Goal: Find specific page/section: Find specific page/section

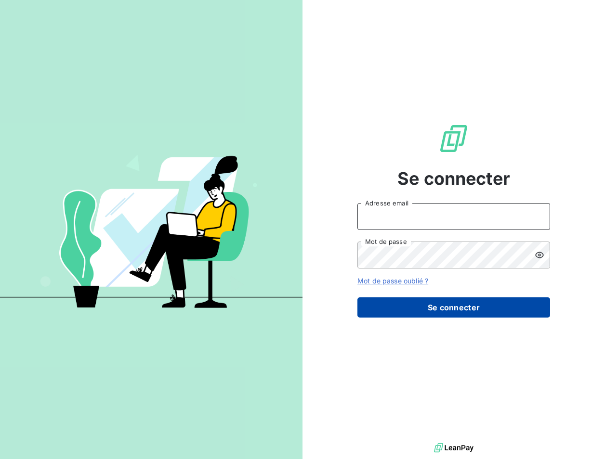
type input "met-france@recouvrement.met.com"
click at [449, 304] on button "Se connecter" at bounding box center [453, 307] width 193 height 20
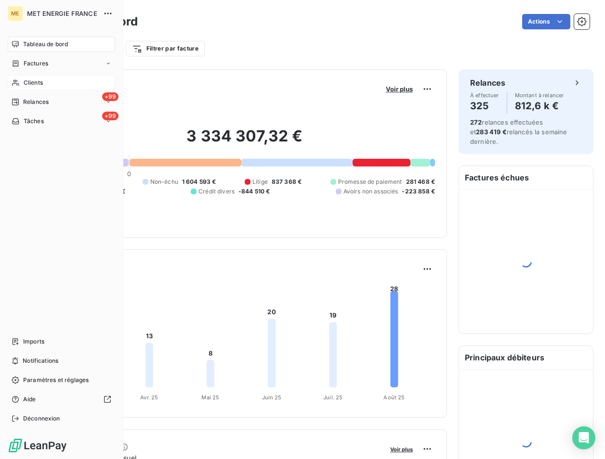
click at [16, 79] on icon at bounding box center [16, 83] width 8 height 8
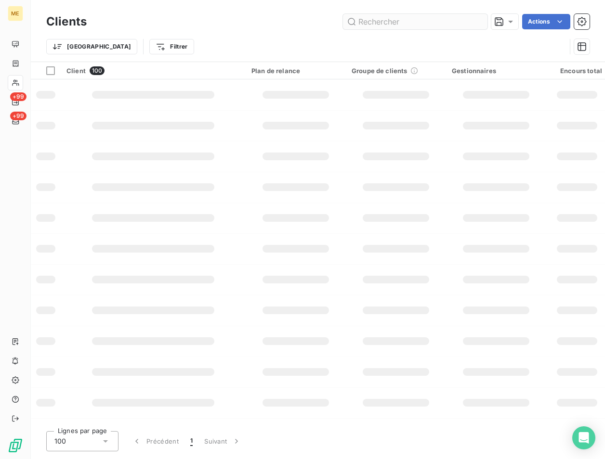
click at [397, 15] on input "text" at bounding box center [415, 21] width 144 height 15
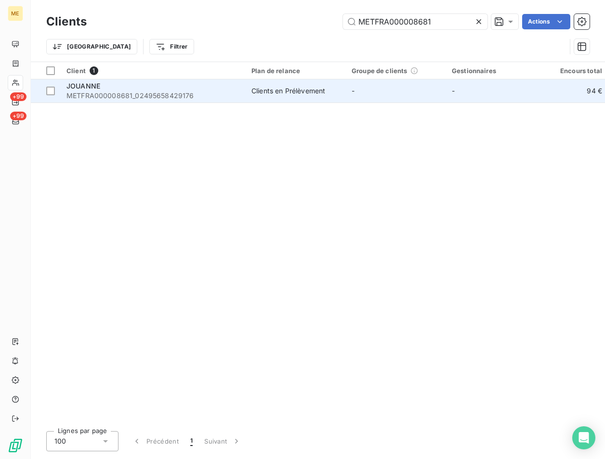
type input "METFRA000008681"
click at [121, 93] on span "METFRA000008681_02495658429176" at bounding box center [152, 96] width 173 height 10
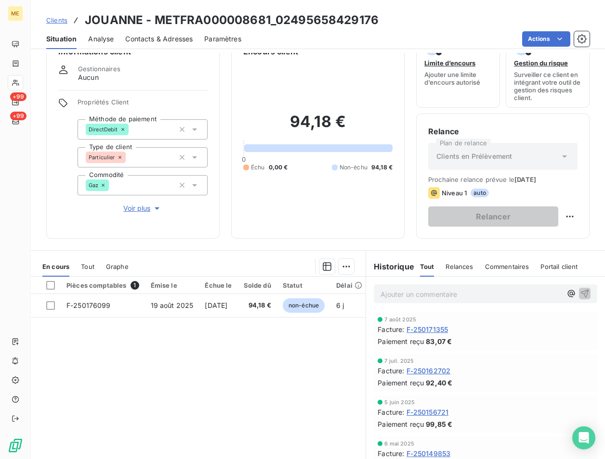
scroll to position [57, 0]
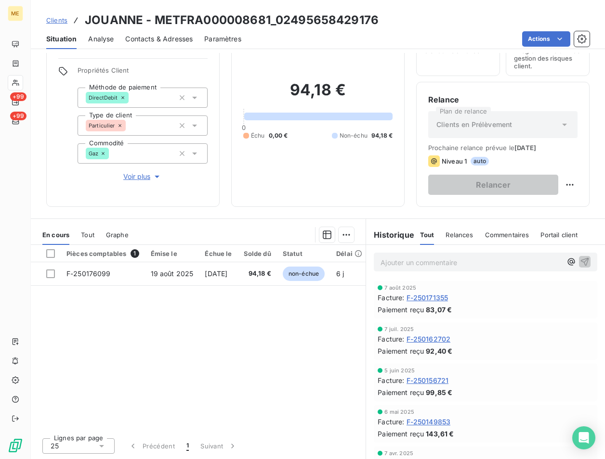
drag, startPoint x: 282, startPoint y: 361, endPoint x: 272, endPoint y: 360, distance: 9.7
click at [282, 361] on div "Pièces comptables 1 Émise le Échue le Solde dû Statut Délai Retard F-250176099 …" at bounding box center [198, 337] width 335 height 185
click at [413, 295] on span "F-250171355" at bounding box center [427, 298] width 42 height 10
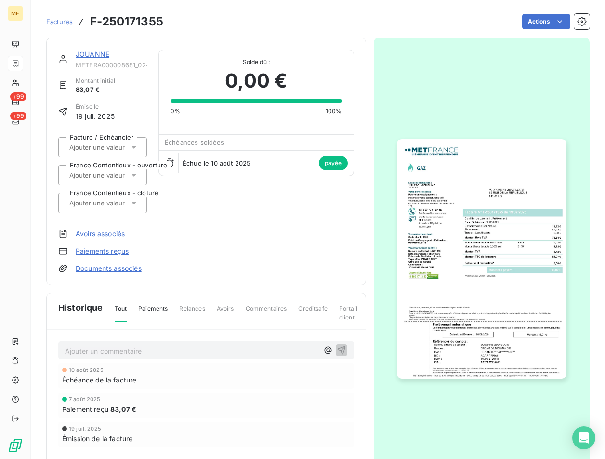
click at [440, 241] on img "button" at bounding box center [481, 258] width 169 height 239
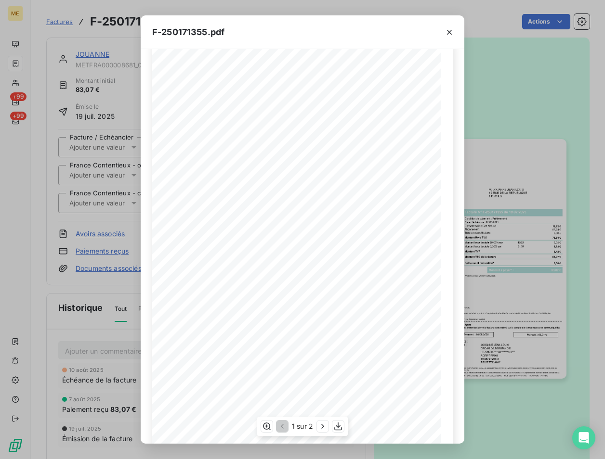
scroll to position [37, 0]
click at [340, 426] on icon "button" at bounding box center [338, 427] width 8 height 8
drag, startPoint x: 82, startPoint y: 215, endPoint x: 41, endPoint y: 208, distance: 41.1
click at [82, 215] on div "F-250171355.pdf *Sous réserve, notamment, du bon encaissement des règlements dé…" at bounding box center [302, 229] width 605 height 459
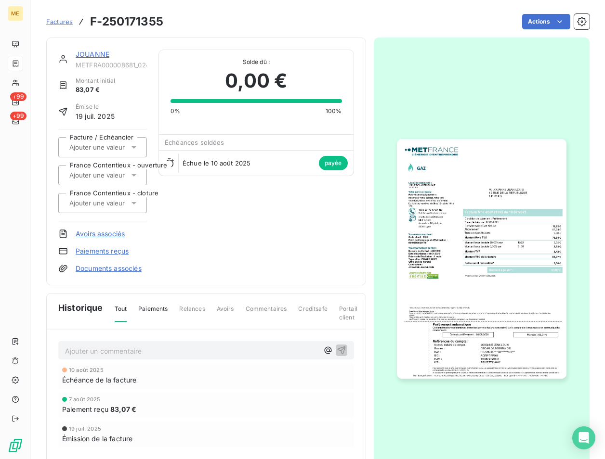
click at [97, 51] on link "JOUANNE" at bounding box center [93, 54] width 34 height 8
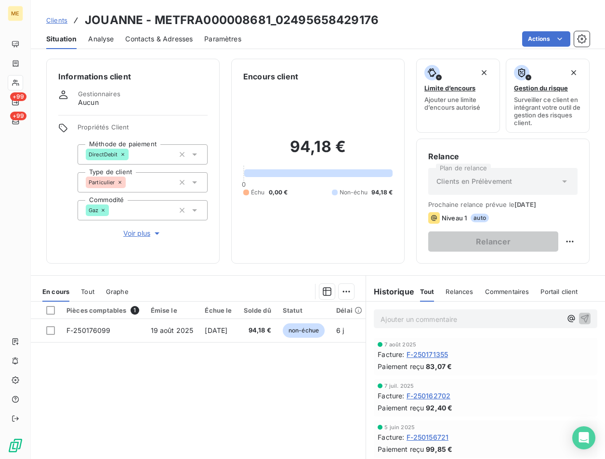
drag, startPoint x: 196, startPoint y: 425, endPoint x: 191, endPoint y: 413, distance: 13.0
click at [196, 420] on div "Pièces comptables 1 Émise le Échue le Solde dû Statut Délai Retard F-250176099 …" at bounding box center [198, 394] width 335 height 185
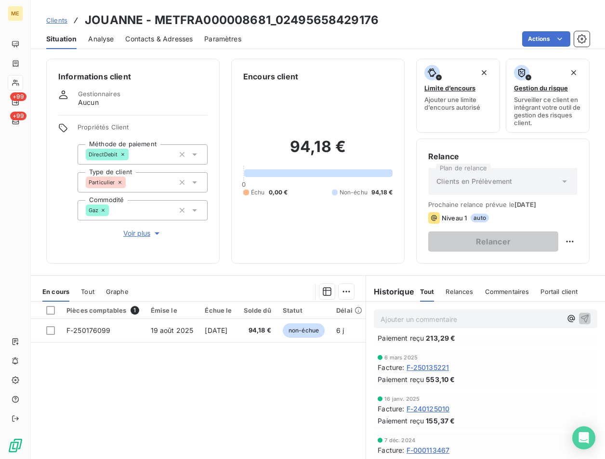
click at [415, 406] on span "F-240125010" at bounding box center [427, 409] width 43 height 10
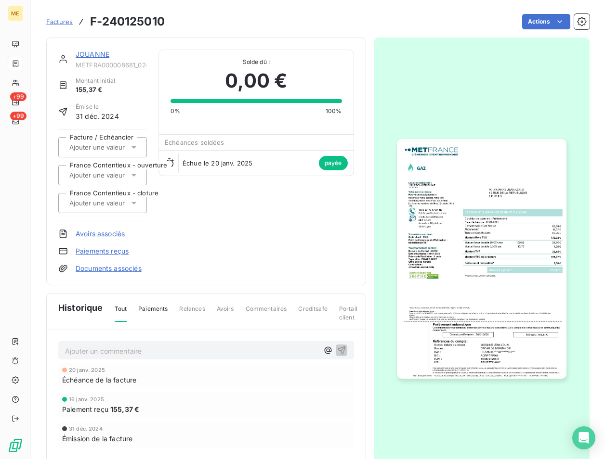
click at [445, 263] on img "button" at bounding box center [481, 258] width 169 height 239
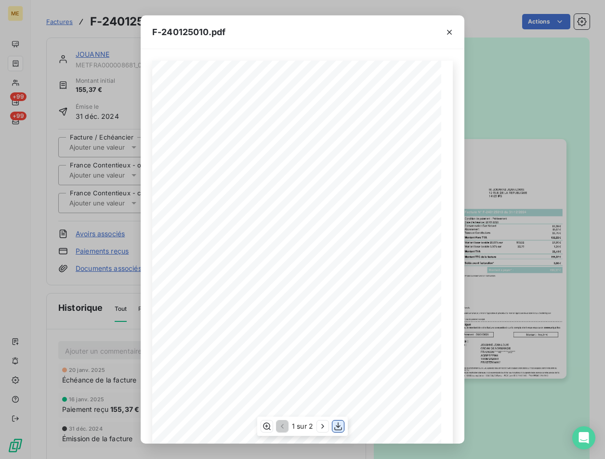
click at [340, 425] on icon "button" at bounding box center [338, 427] width 10 height 10
click at [67, 159] on div "F-240125010.pdf *Sous réserve, notamment, du bon encaissement des règlements dé…" at bounding box center [302, 229] width 605 height 459
